Goal: Navigation & Orientation: Go to known website

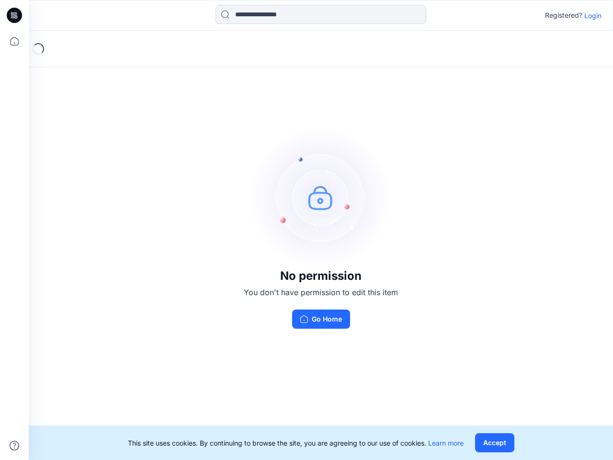
click at [306, 230] on img at bounding box center [321, 197] width 144 height 144
click at [15, 15] on icon at bounding box center [16, 15] width 4 height 0
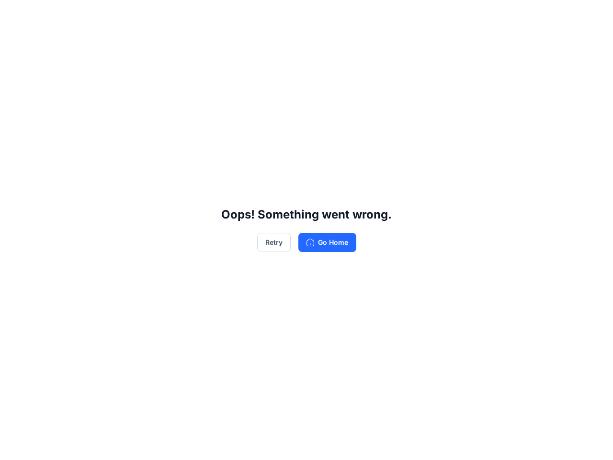
click at [14, 41] on div "Oops! Something went wrong. Retry Go Home" at bounding box center [306, 230] width 613 height 460
click at [14, 445] on div "Oops! Something went wrong. Retry Go Home" at bounding box center [306, 230] width 613 height 460
click at [321, 14] on div "Oops! Something went wrong. Retry Go Home" at bounding box center [306, 230] width 613 height 460
click at [593, 15] on div "Oops! Something went wrong. Retry Go Home" at bounding box center [306, 230] width 613 height 460
click at [494, 442] on div "Oops! Something went wrong. Retry Go Home" at bounding box center [306, 230] width 613 height 460
